Goal: Information Seeking & Learning: Learn about a topic

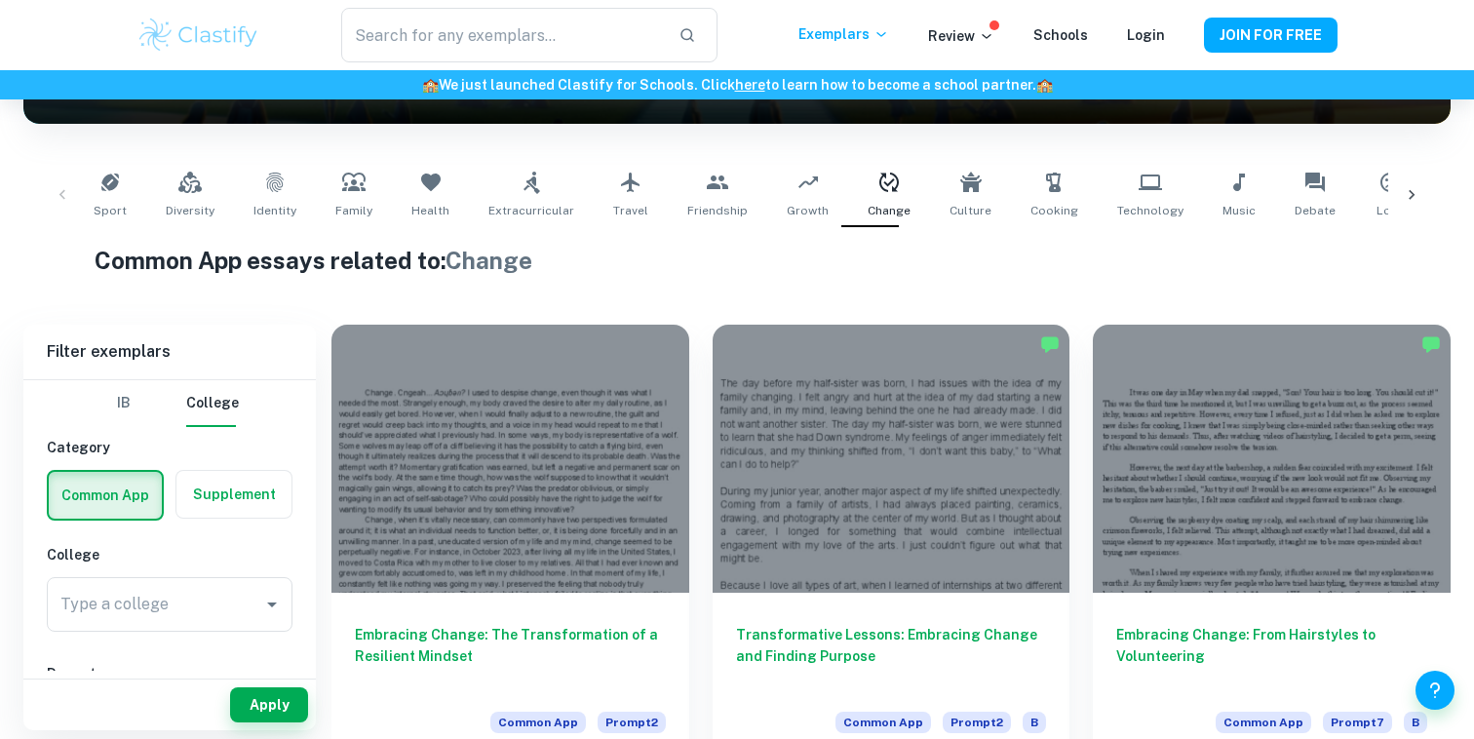
scroll to position [346, 0]
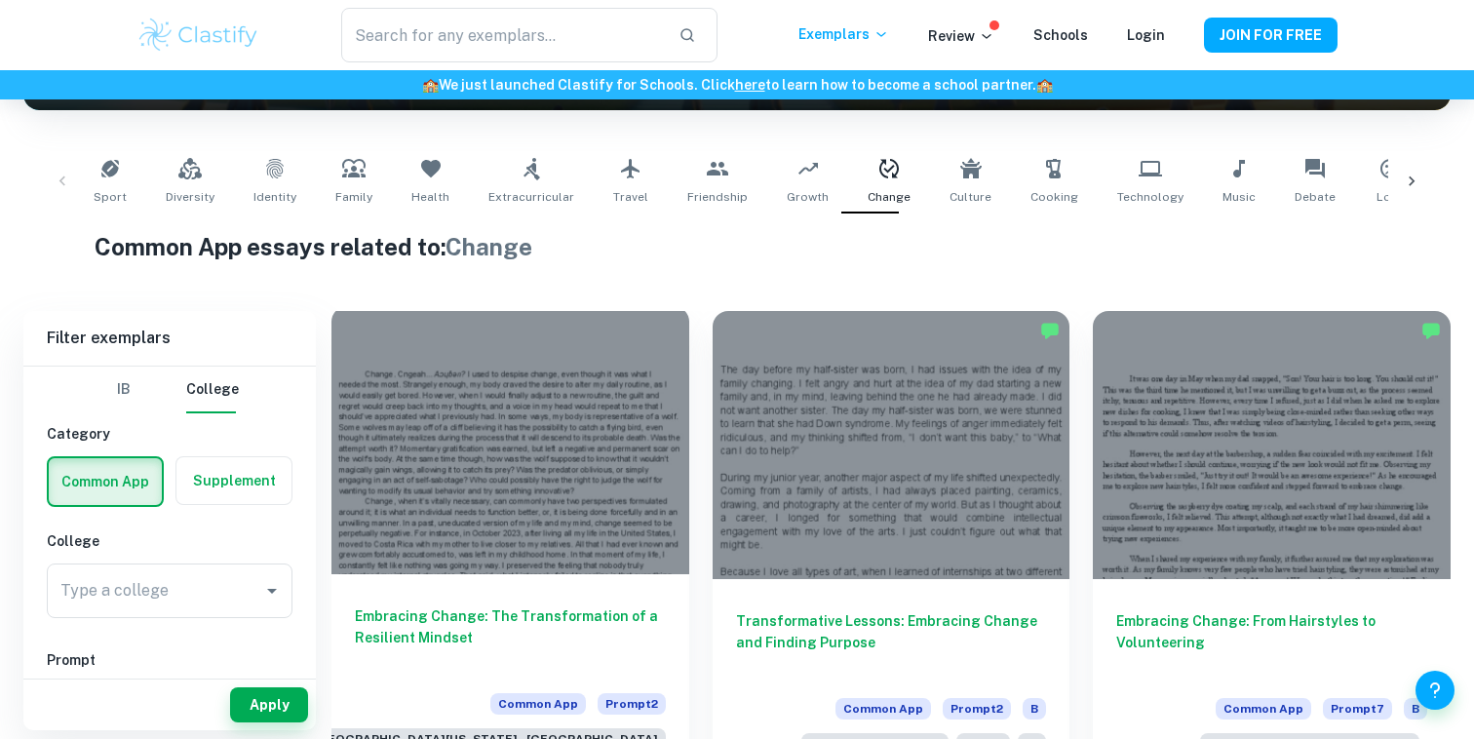
click at [414, 389] on div at bounding box center [510, 440] width 358 height 268
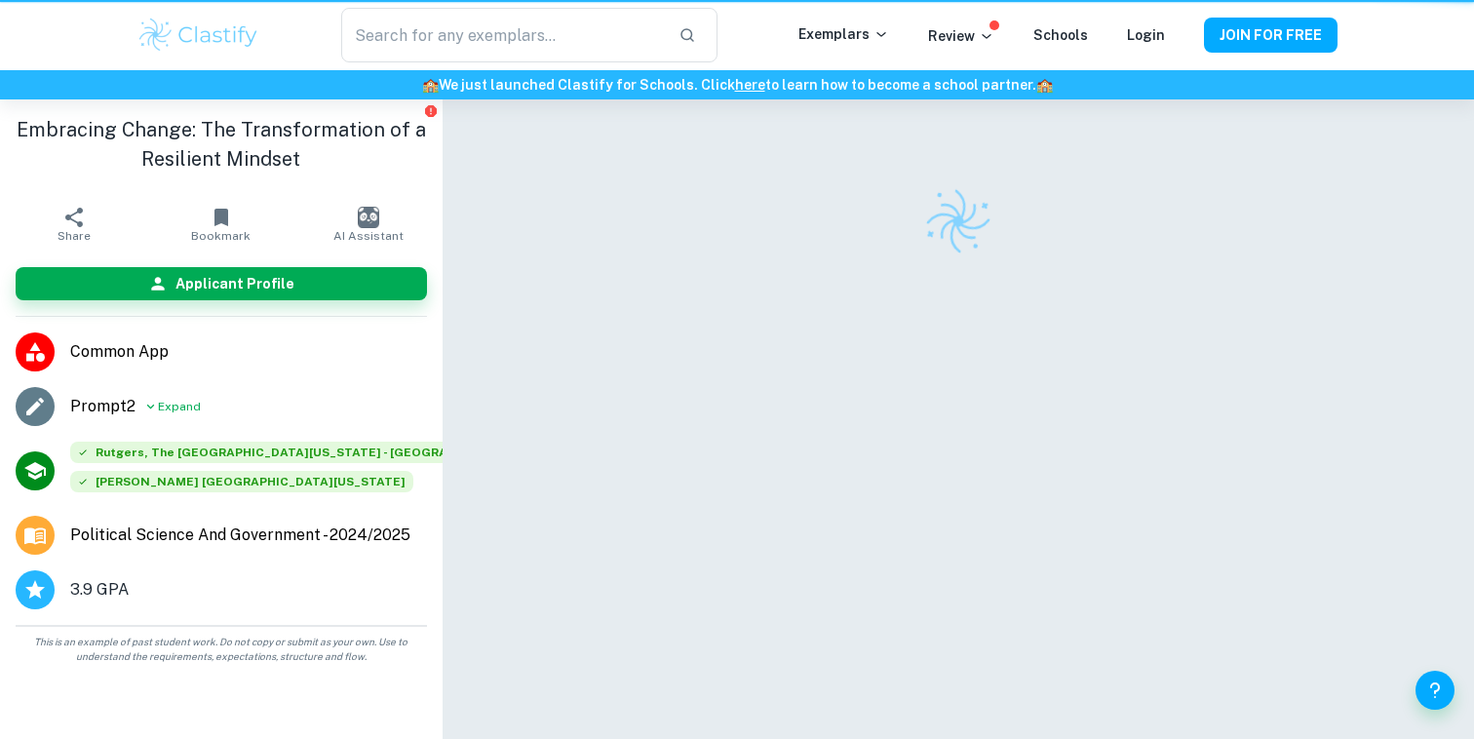
click at [414, 389] on li "Prompt 2 Expand" at bounding box center [221, 406] width 442 height 55
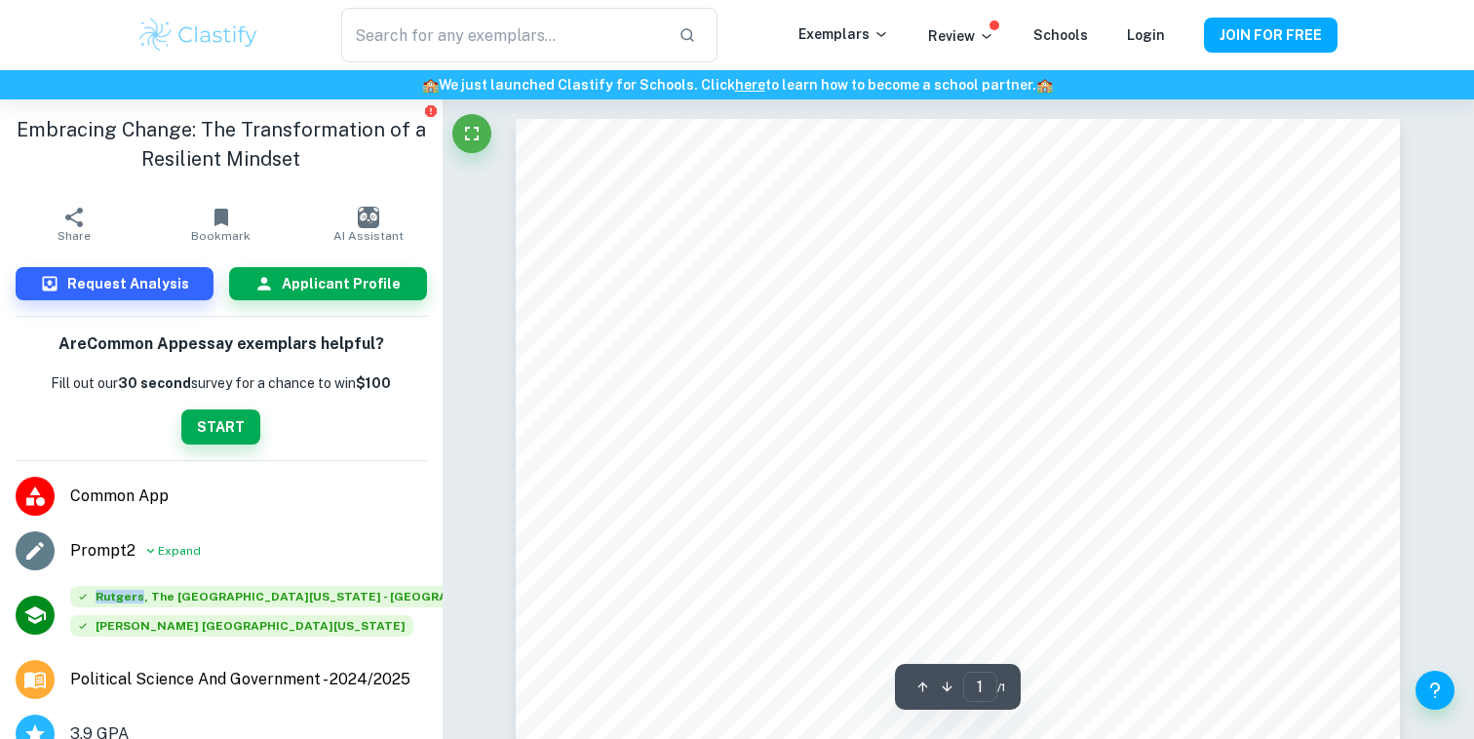
click at [438, 493] on li "Common App" at bounding box center [221, 496] width 442 height 55
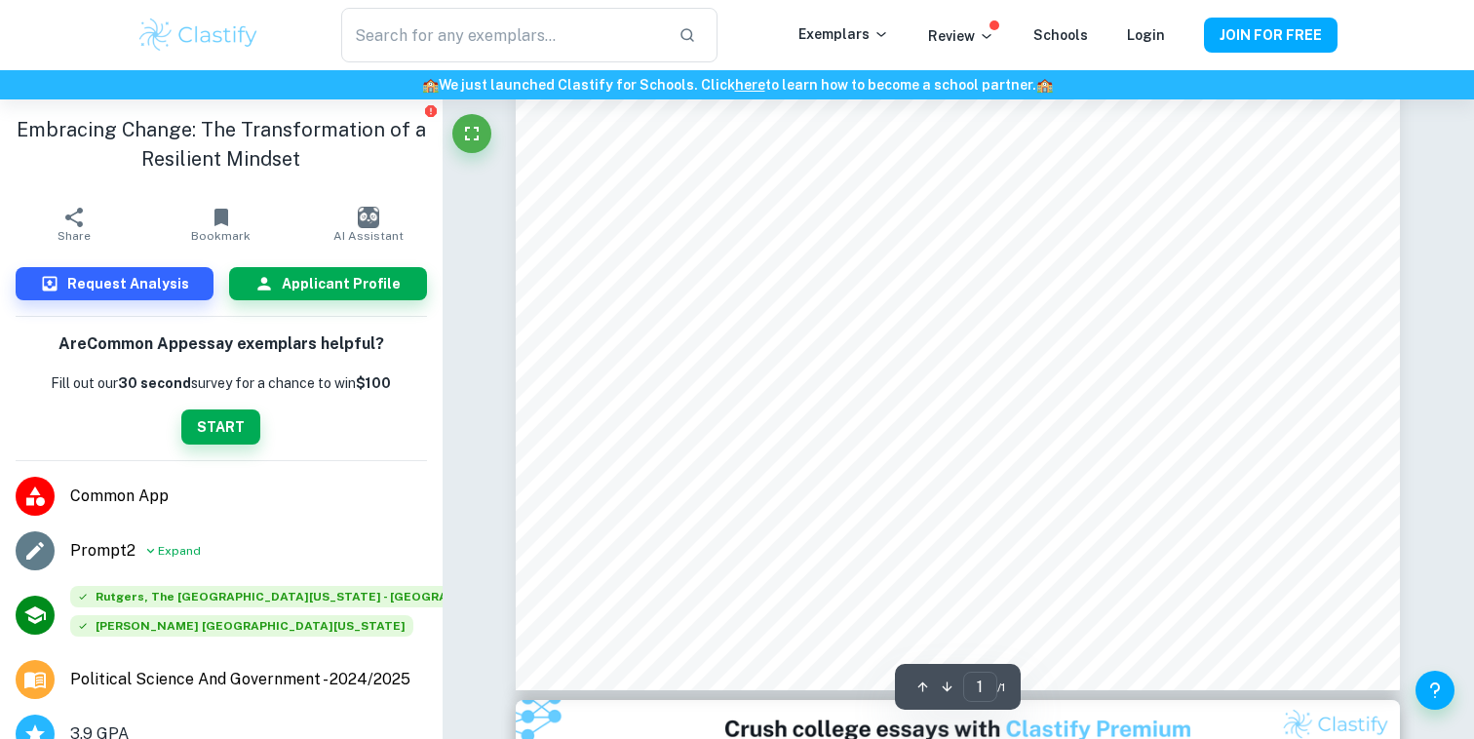
scroll to position [549, 0]
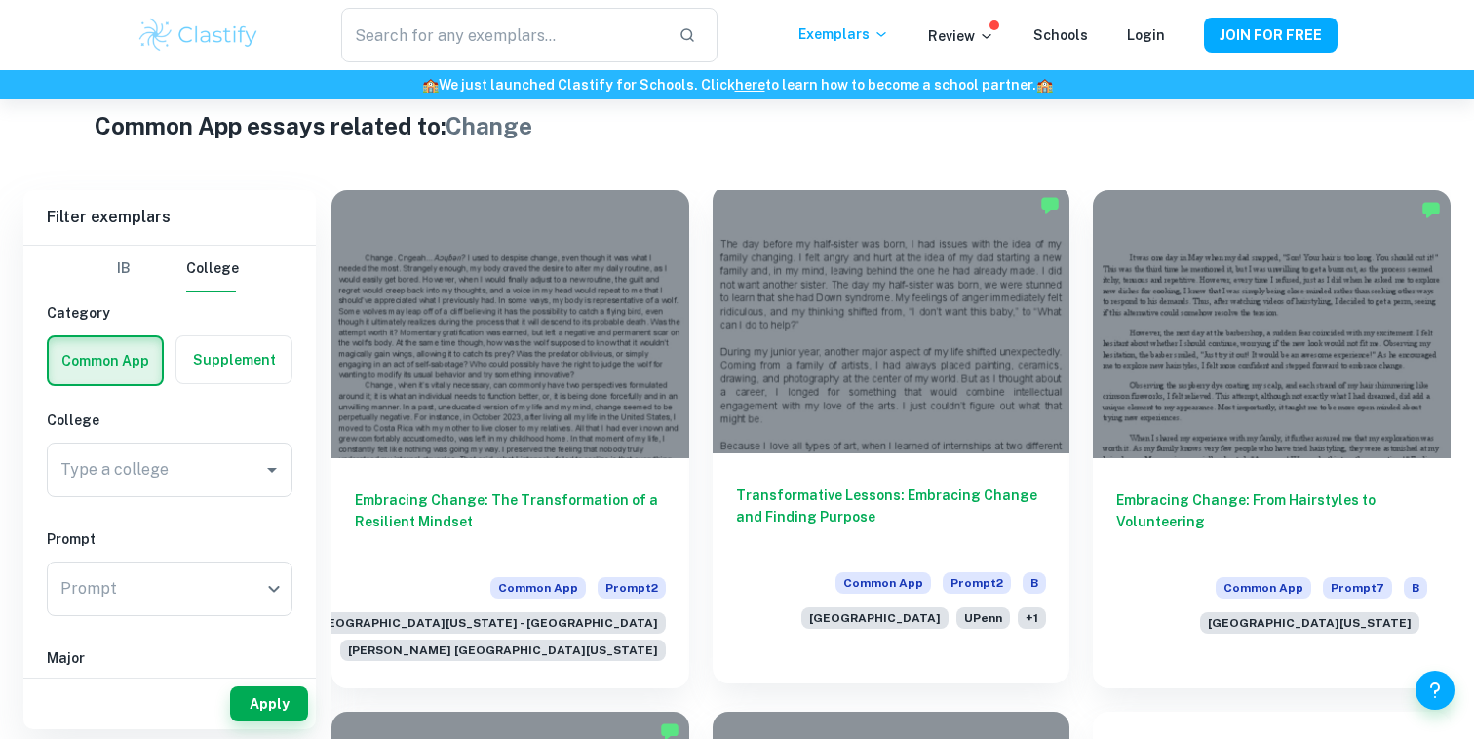
scroll to position [468, 0]
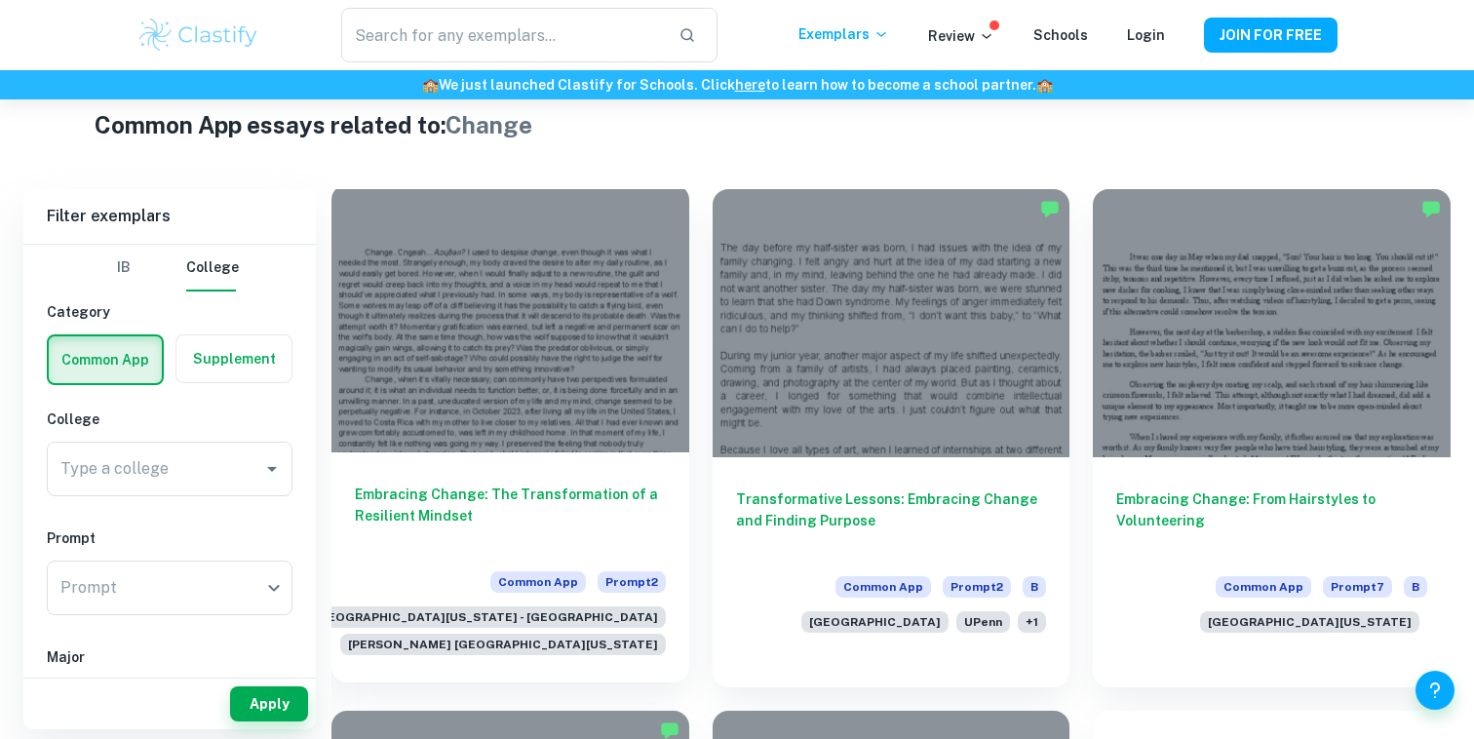
click at [648, 351] on div at bounding box center [510, 318] width 358 height 268
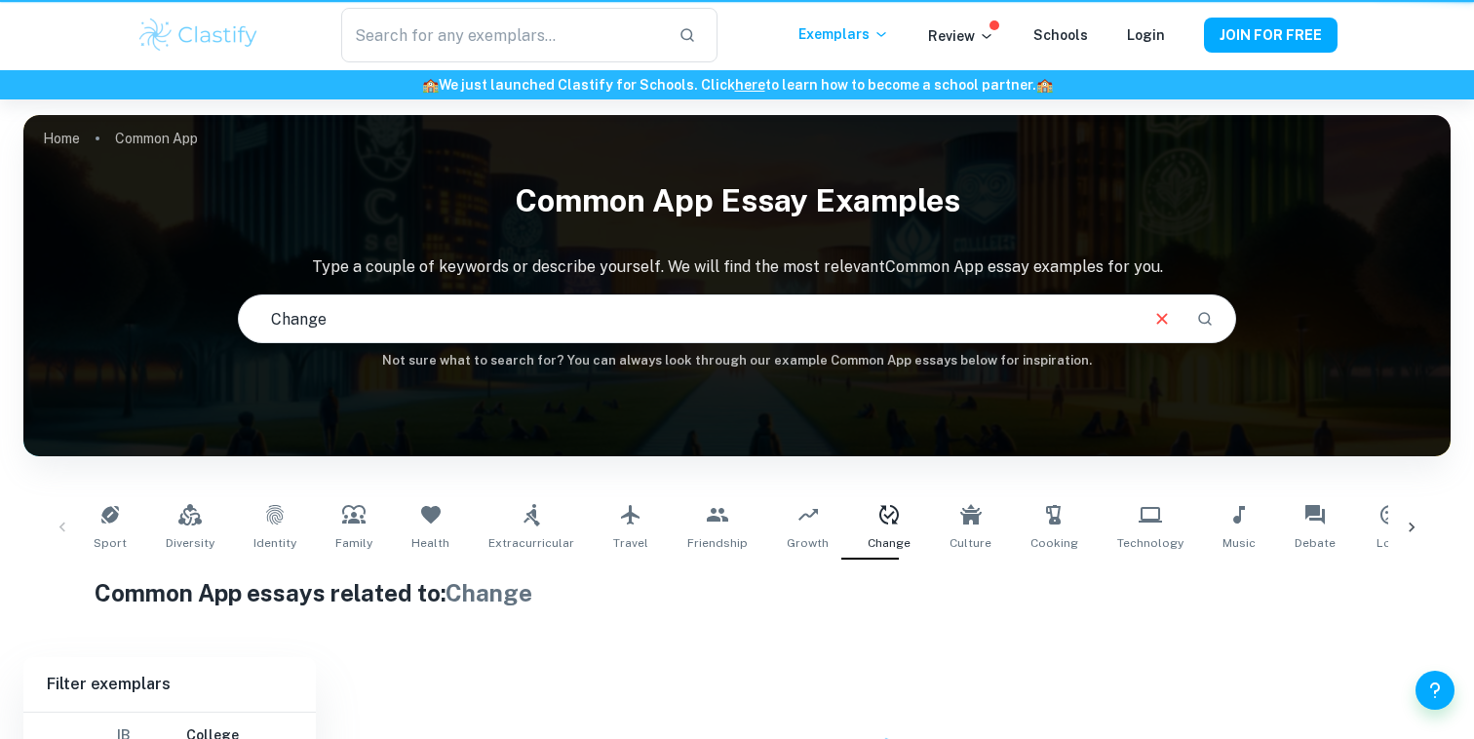
scroll to position [211, 0]
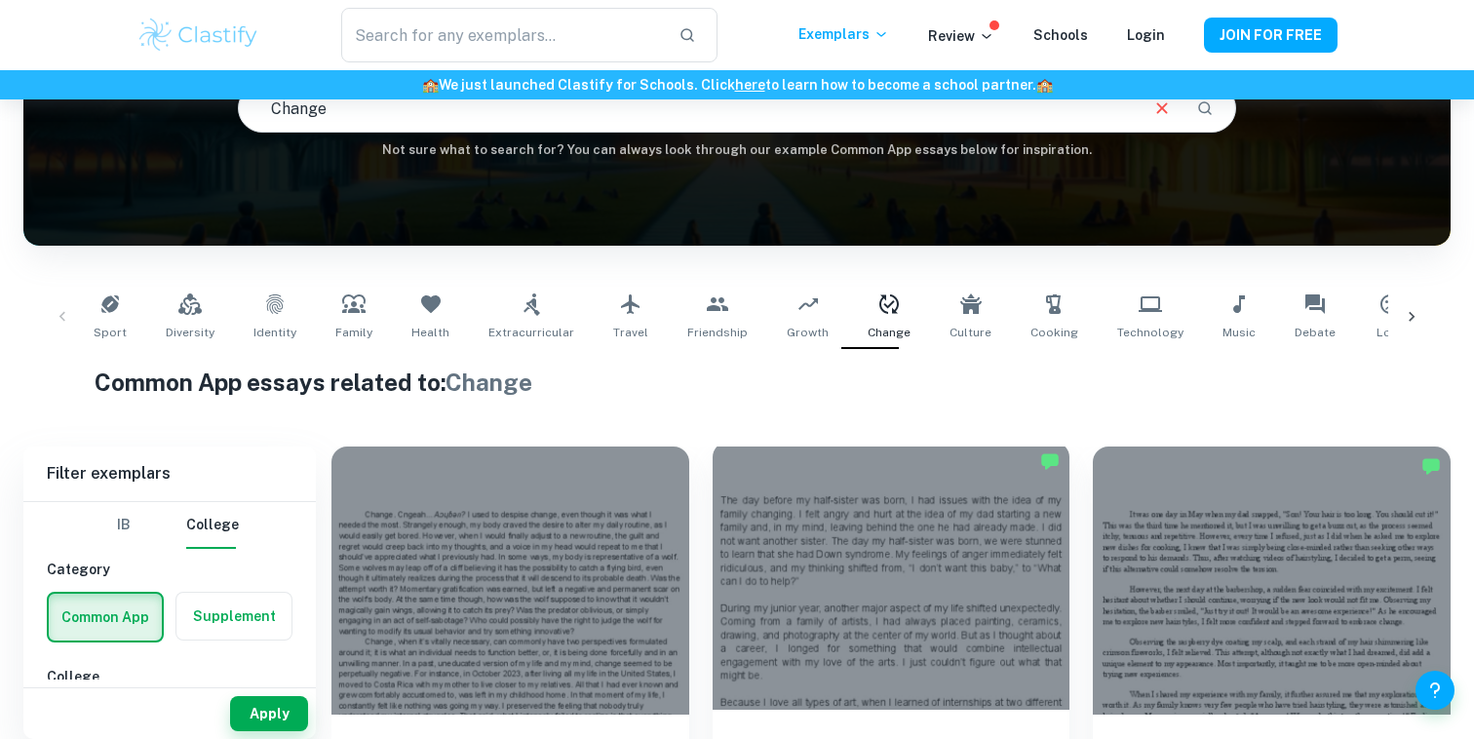
click at [735, 529] on div at bounding box center [891, 575] width 358 height 268
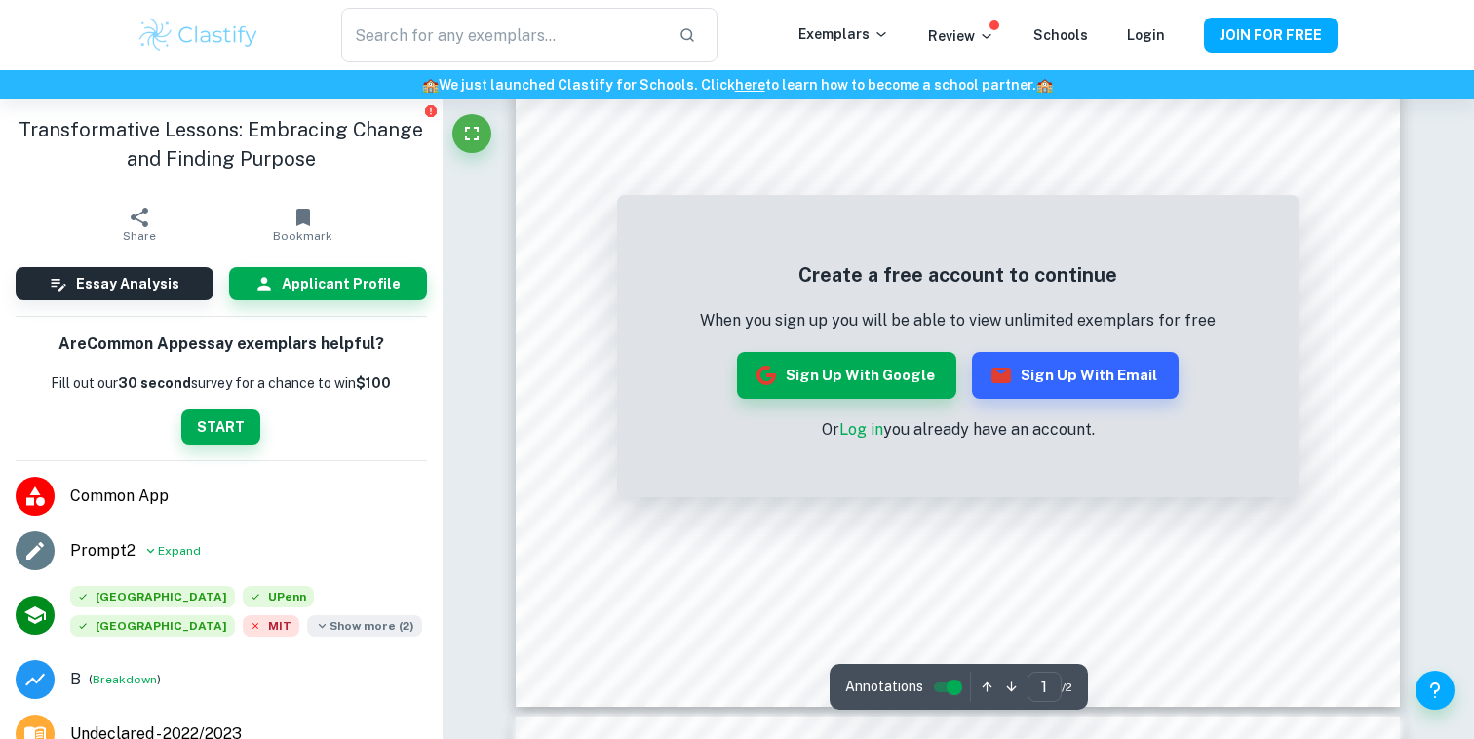
scroll to position [531, 0]
